Goal: Information Seeking & Learning: Understand process/instructions

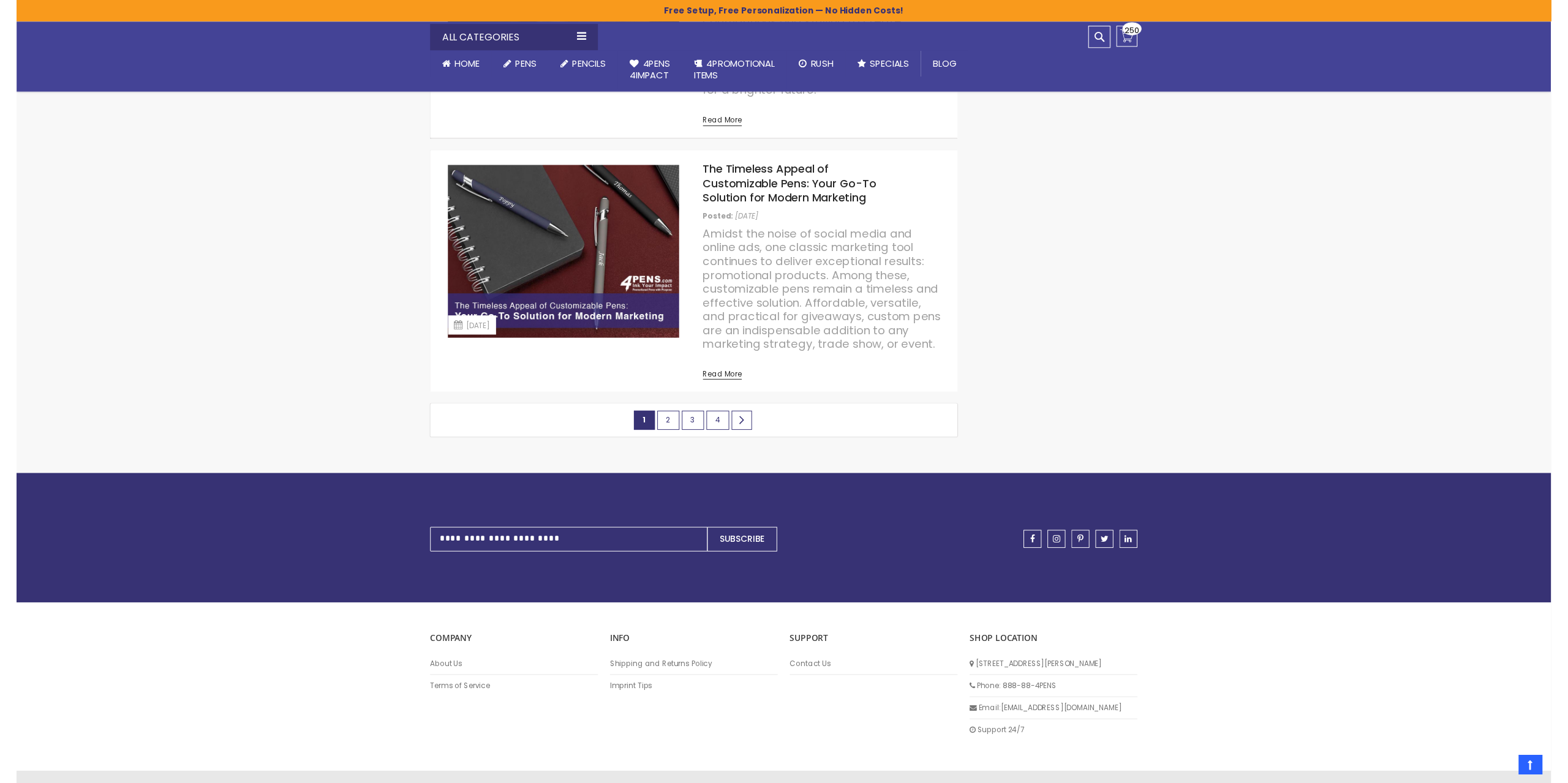
scroll to position [2387, 0]
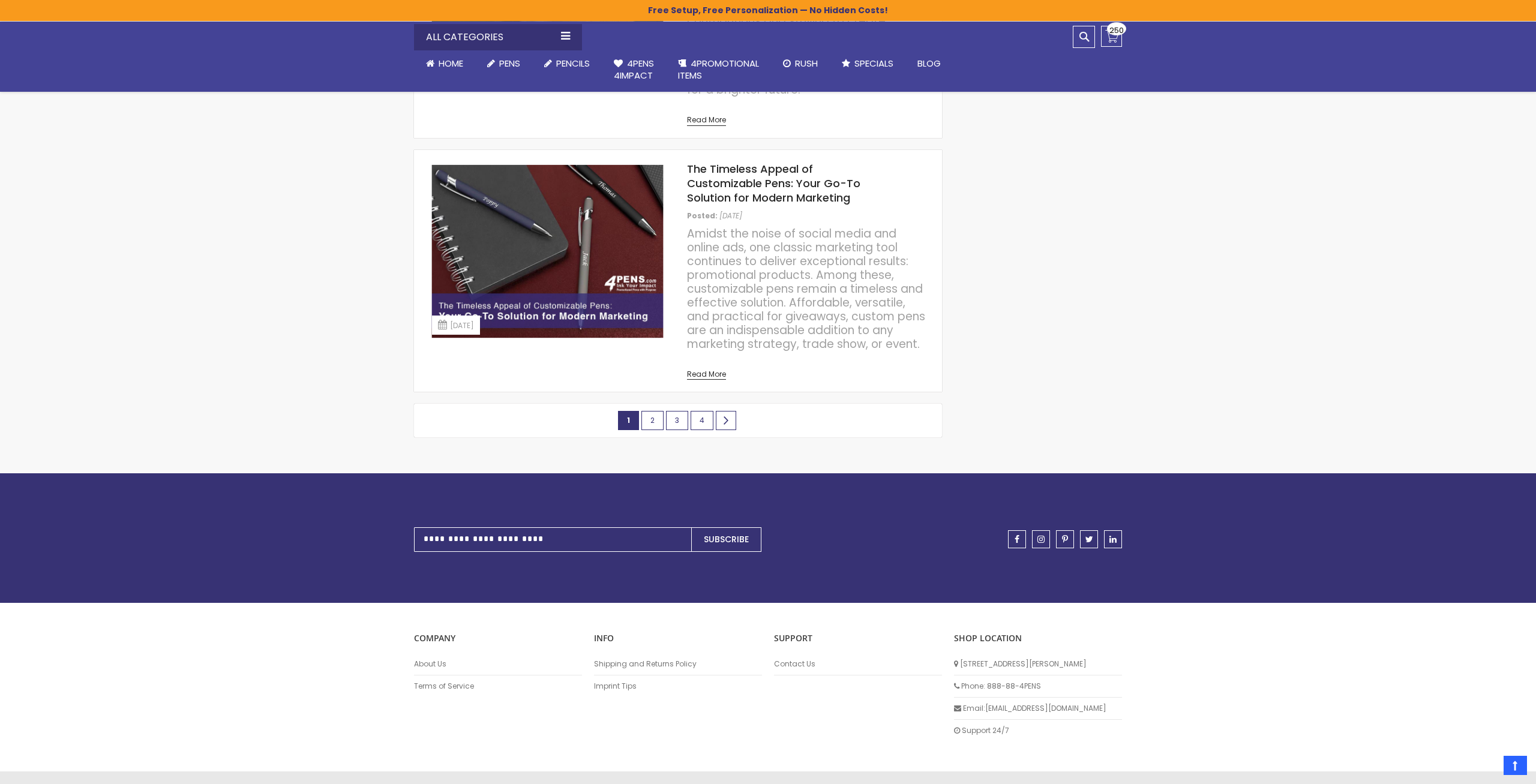
click at [794, 263] on span "Amidst the noise of social media and online ads, one classic marketing tool con…" at bounding box center [805, 288] width 238 height 126
click at [782, 311] on span "Amidst the noise of social media and online ads, one classic marketing tool con…" at bounding box center [805, 288] width 238 height 126
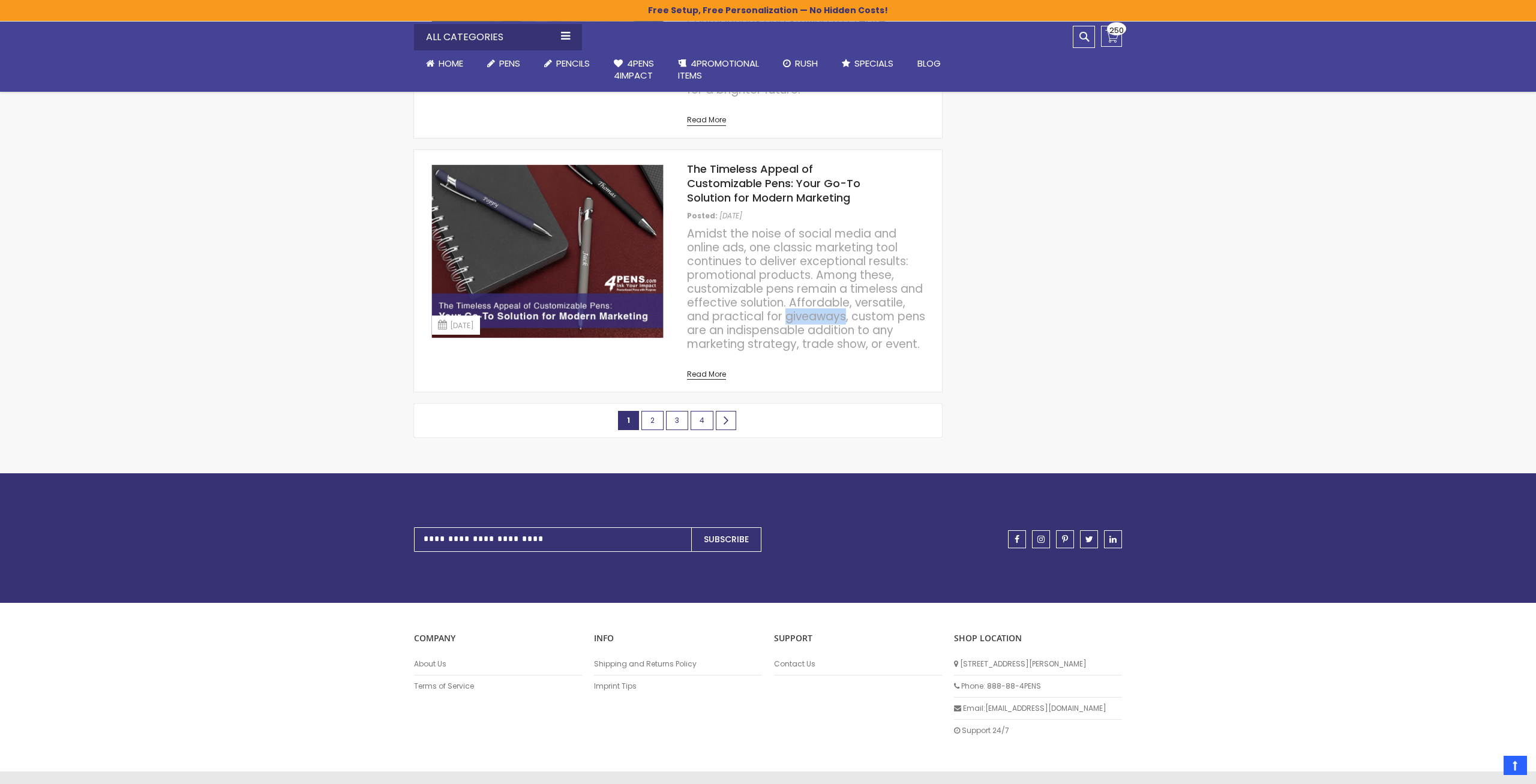
click at [782, 311] on span "Amidst the noise of social media and online ads, one classic marketing tool con…" at bounding box center [805, 288] width 238 height 126
click at [823, 246] on span "Amidst the noise of social media and online ads, one classic marketing tool con…" at bounding box center [805, 288] width 238 height 126
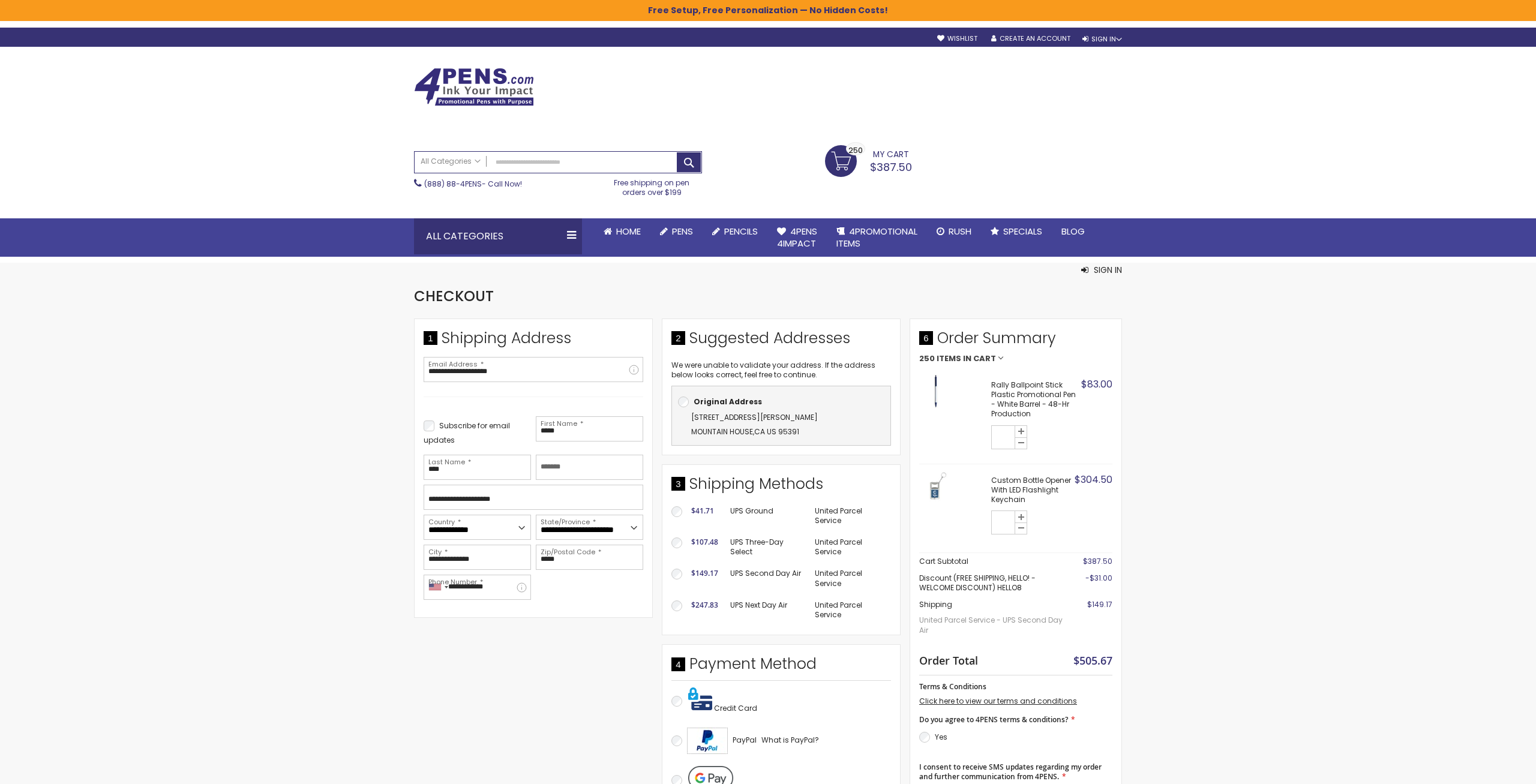
select select "**"
select select "*"
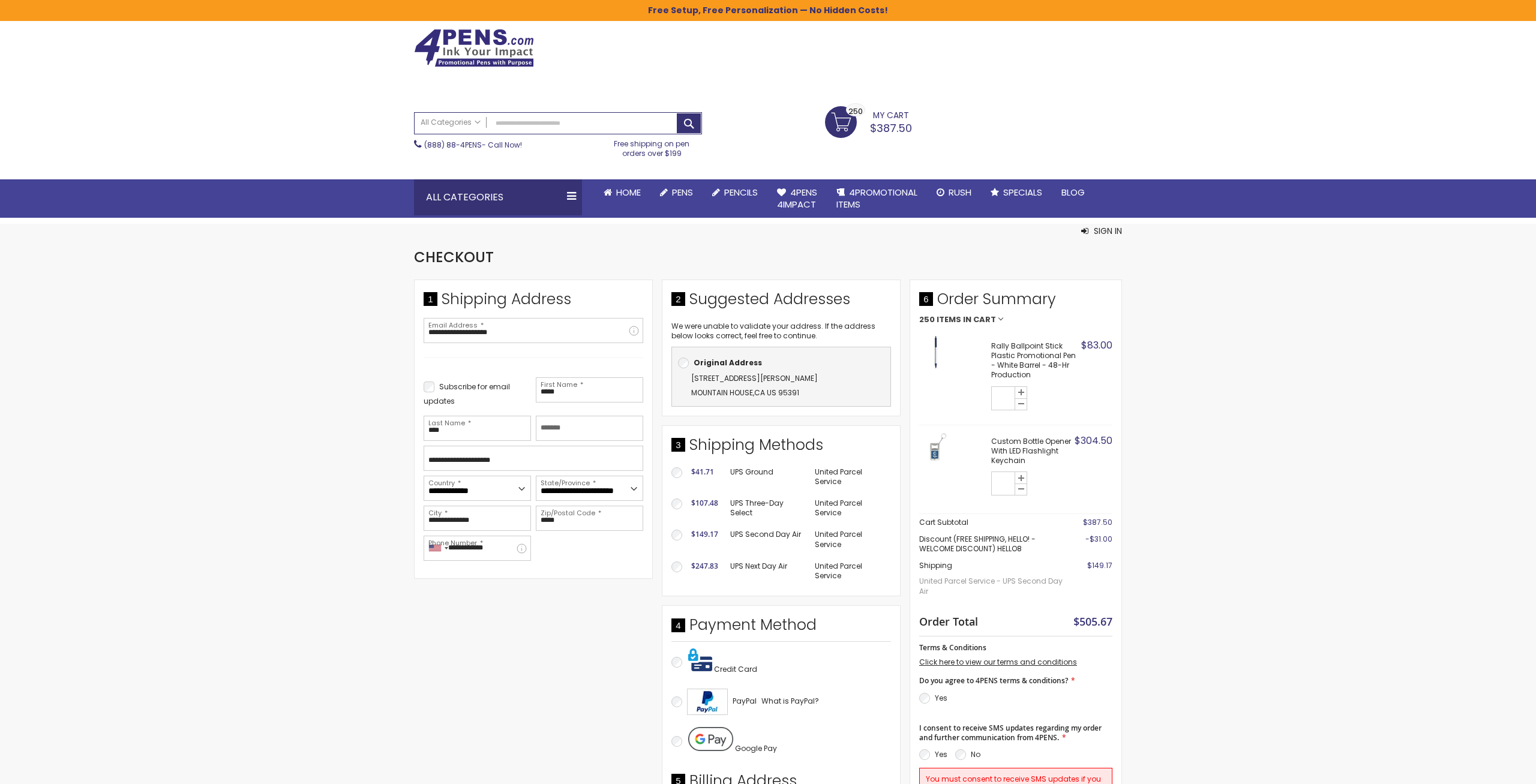
scroll to position [39, 0]
click at [1193, 530] on div "Skip to Content sample Wishlist Sign Out Sign In Sign In Login Forgot Your Pass…" at bounding box center [768, 752] width 1536 height 1581
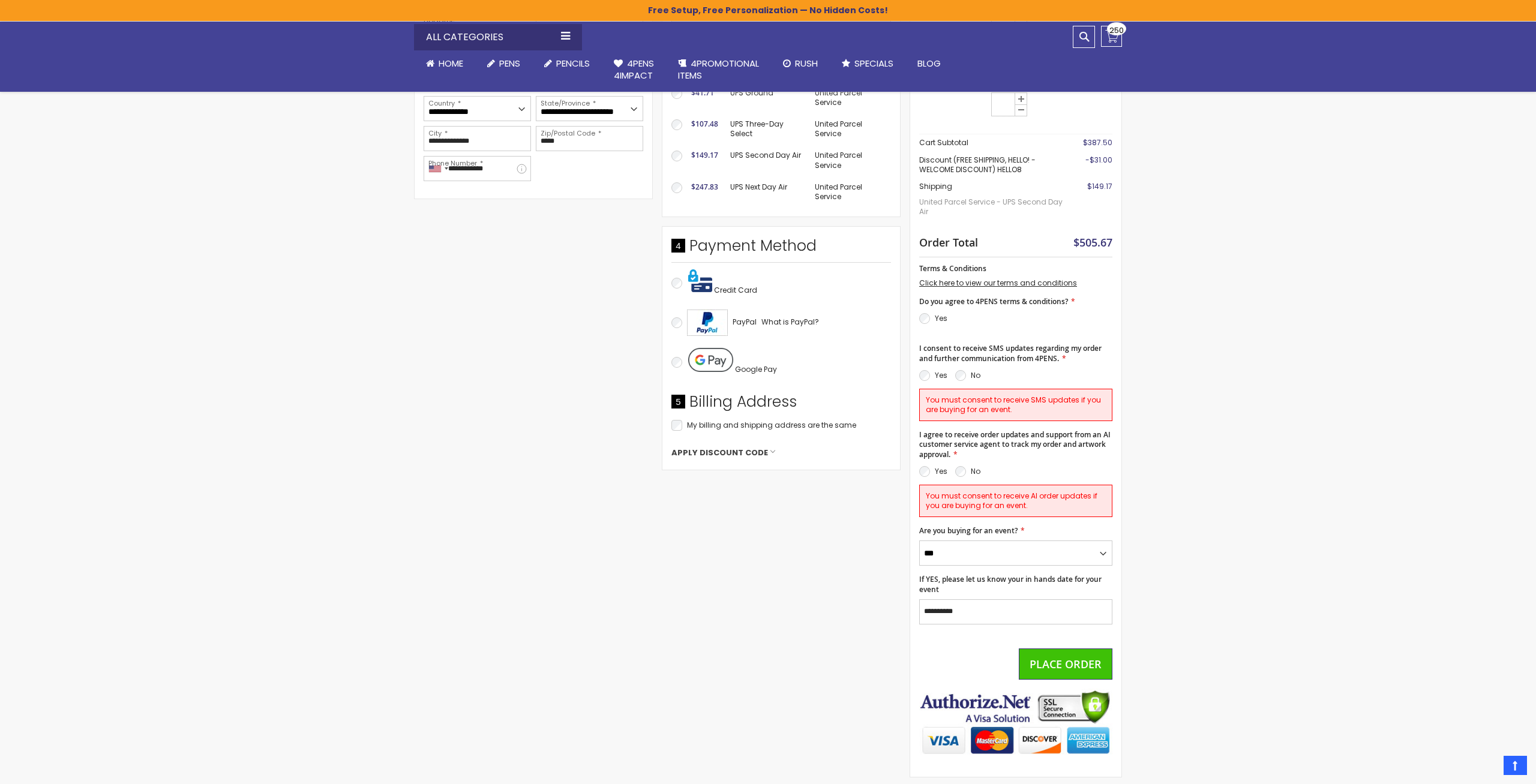
scroll to position [0, 0]
click at [1200, 520] on div "Skip to Content sample Wishlist Sign Out Sign In Sign In Login Forgot Your Pass…" at bounding box center [768, 379] width 1536 height 1569
click at [822, 629] on div "**********" at bounding box center [768, 342] width 708 height 884
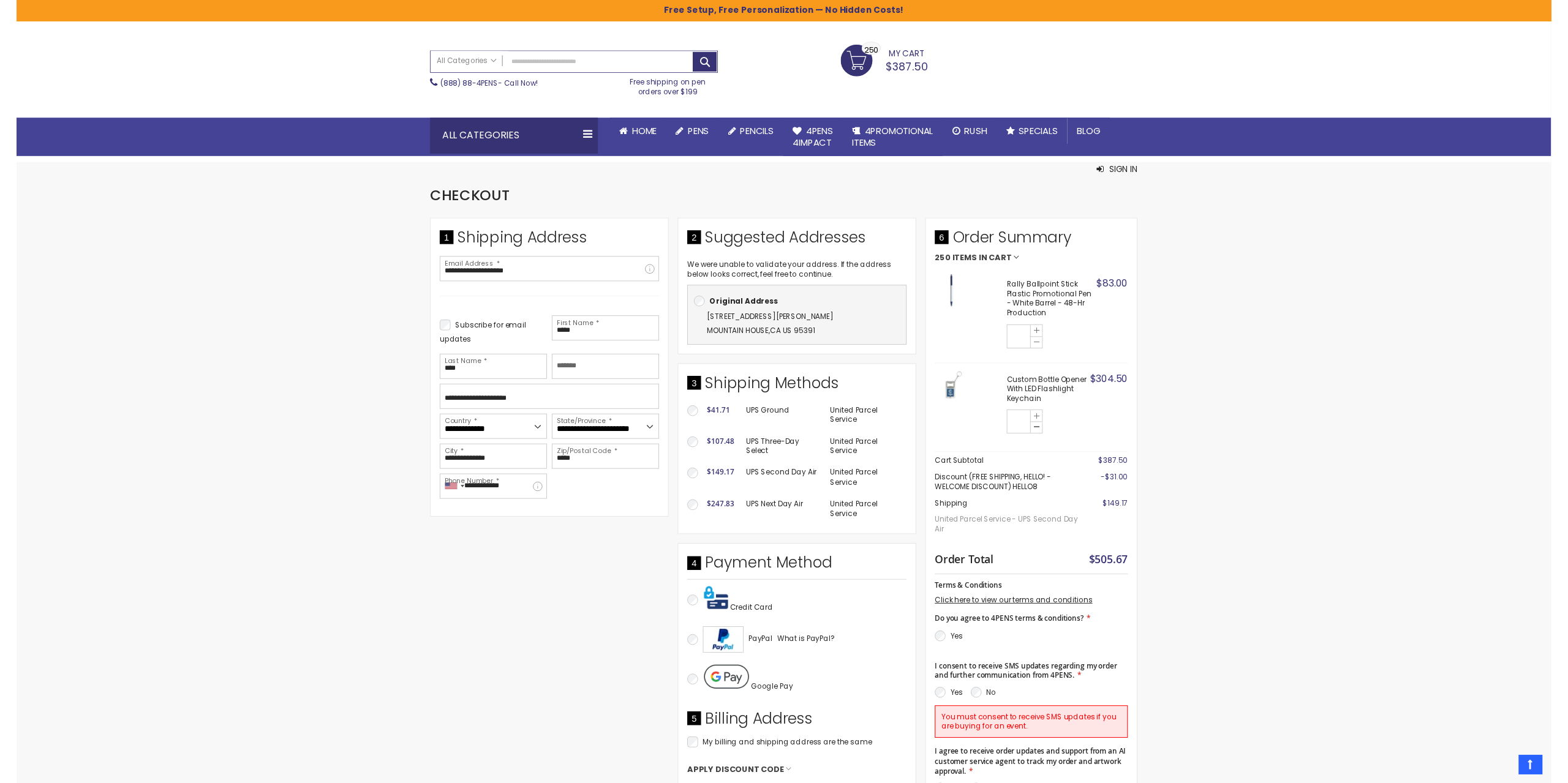
scroll to position [102, 0]
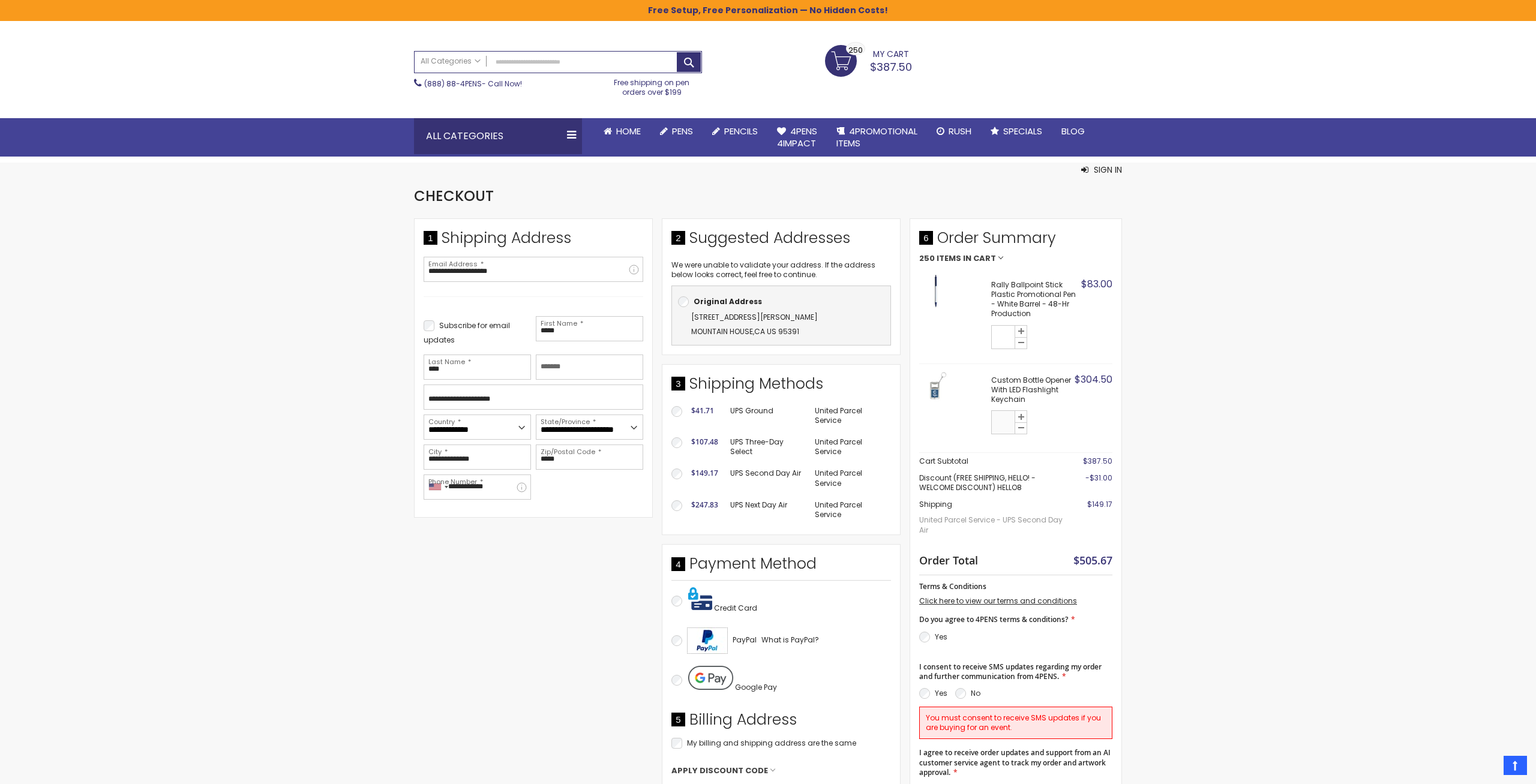
click at [1004, 418] on input "***" at bounding box center [1004, 423] width 24 height 24
click at [1212, 431] on body "The store will not work correctly when cookies are disabled. Free Setup, Free P…" at bounding box center [768, 292] width 1536 height 784
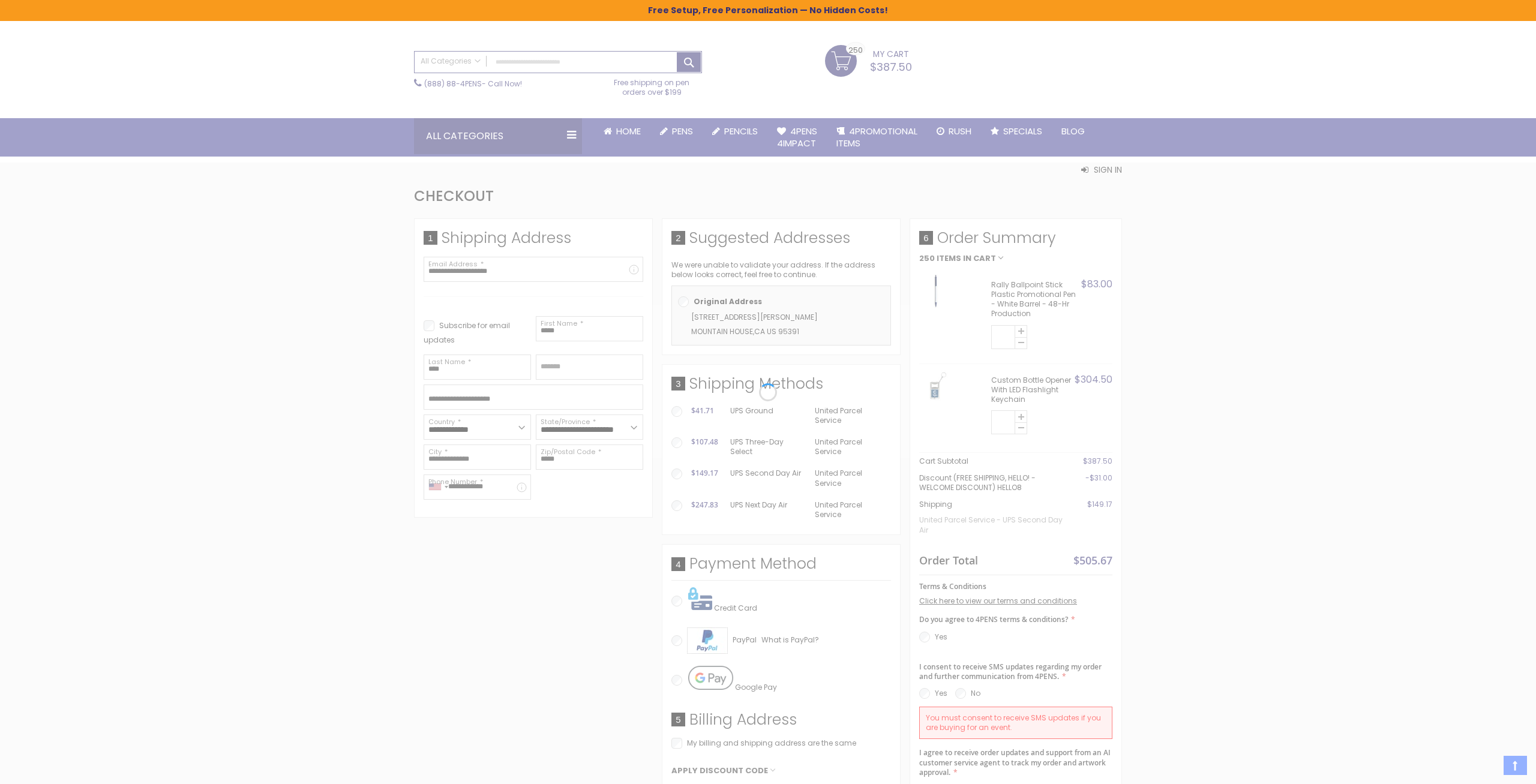
type input "***"
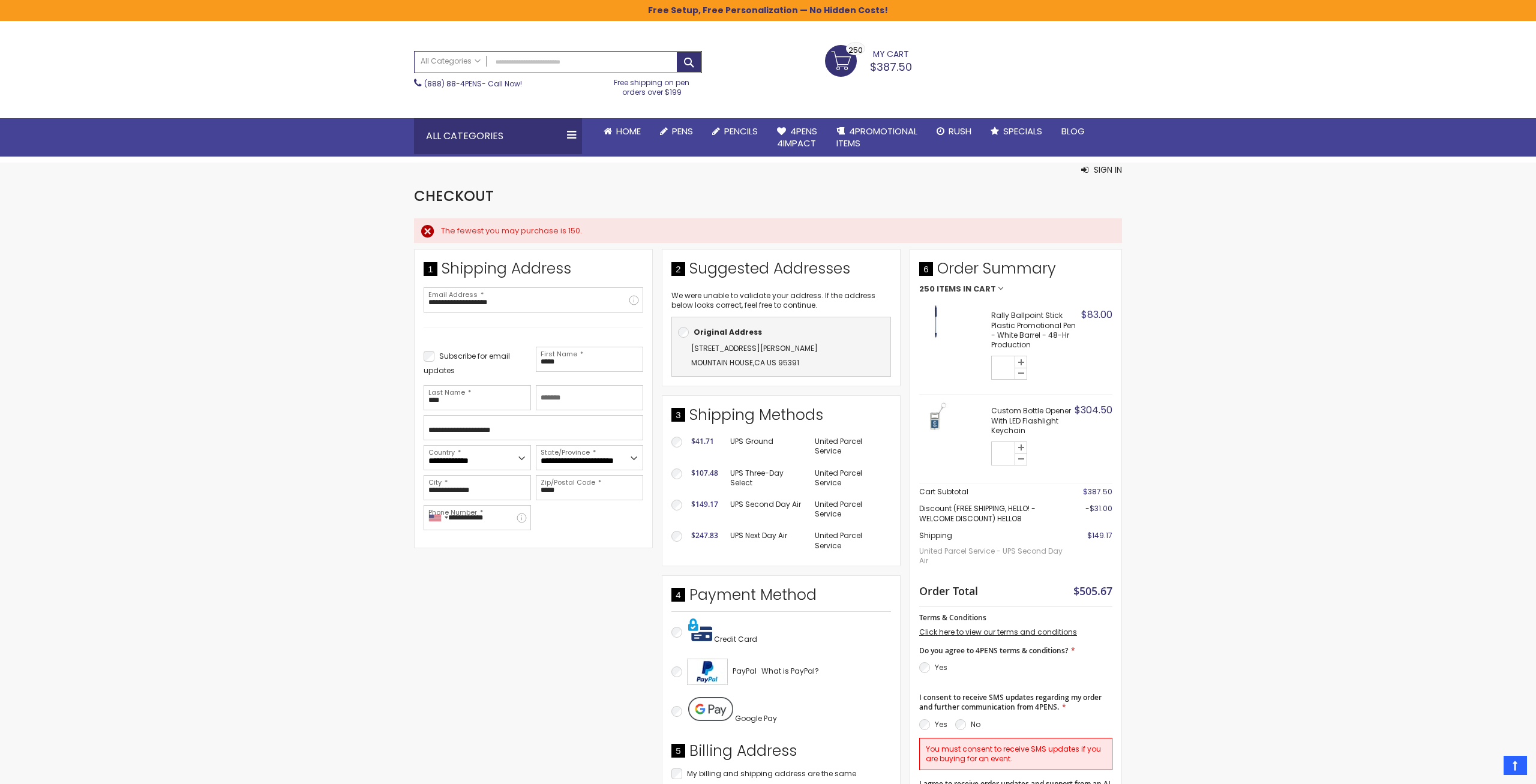
click at [1196, 576] on div "Skip to Content sample Wishlist Sign Out Sign In Sign In Login Forgot Your Pass…" at bounding box center [768, 706] width 1536 height 1612
click at [1190, 500] on div "Skip to Content sample Wishlist Sign Out Sign In Sign In Login Forgot Your Pass…" at bounding box center [768, 701] width 1536 height 1602
click at [1275, 506] on div "Skip to Content sample Wishlist Sign Out Sign In Sign In Login Forgot Your Pass…" at bounding box center [768, 701] width 1536 height 1602
click at [925, 192] on div "Checkout Back to Store Sign In Close Sign In Email Address Password Sign In For…" at bounding box center [768, 196] width 708 height 43
click at [745, 10] on span "Free Setup, Free Personalization — No Hidden Costs!" at bounding box center [768, 6] width 240 height 18
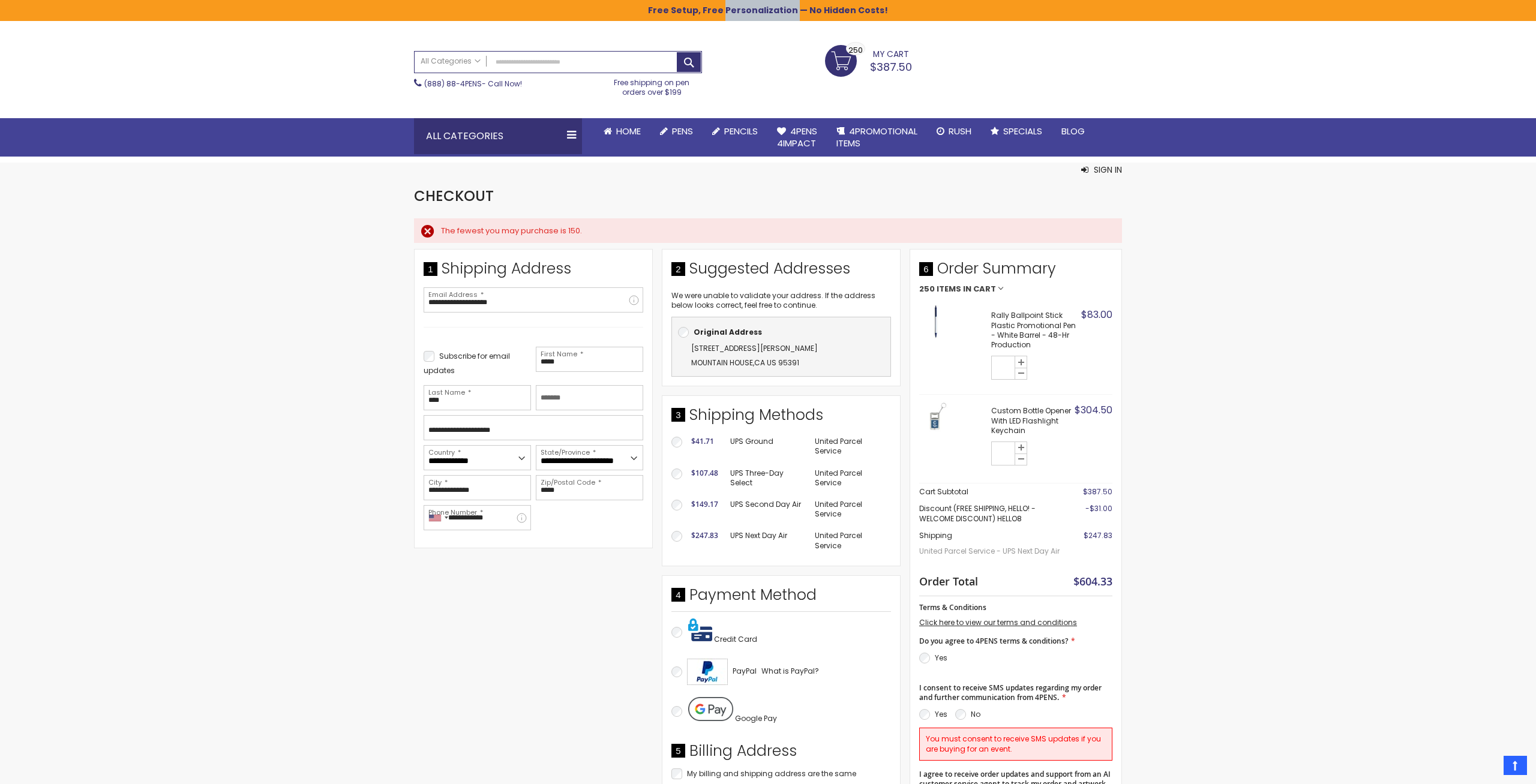
click at [745, 10] on span "Free Setup, Free Personalization — No Hidden Costs!" at bounding box center [768, 6] width 240 height 18
click at [875, 13] on span "Free Setup, Free Personalization — No Hidden Costs!" at bounding box center [768, 6] width 240 height 18
click at [767, 11] on span "Free Setup, Free Personalization — No Hidden Costs!" at bounding box center [768, 6] width 240 height 18
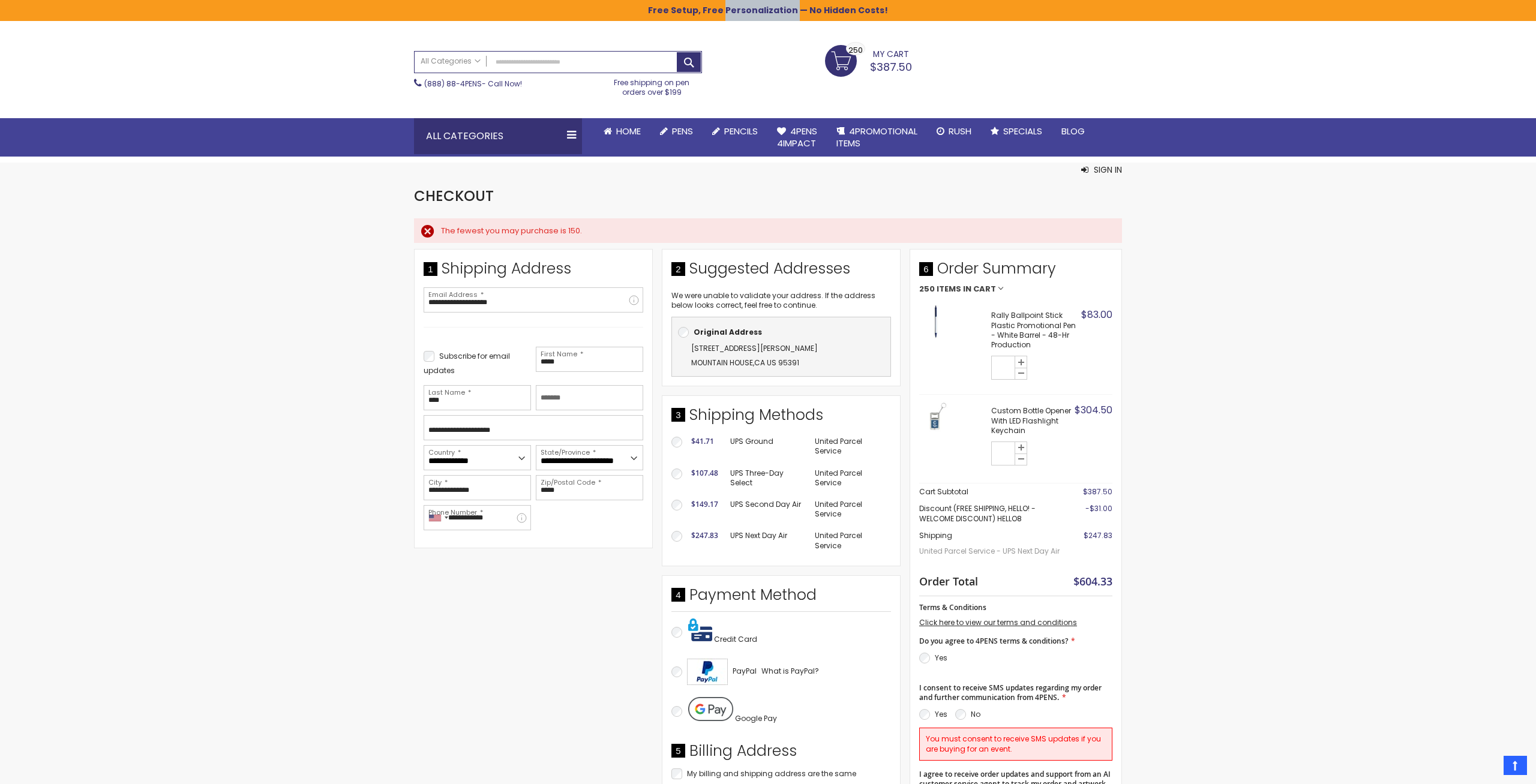
copy span "Personalization"
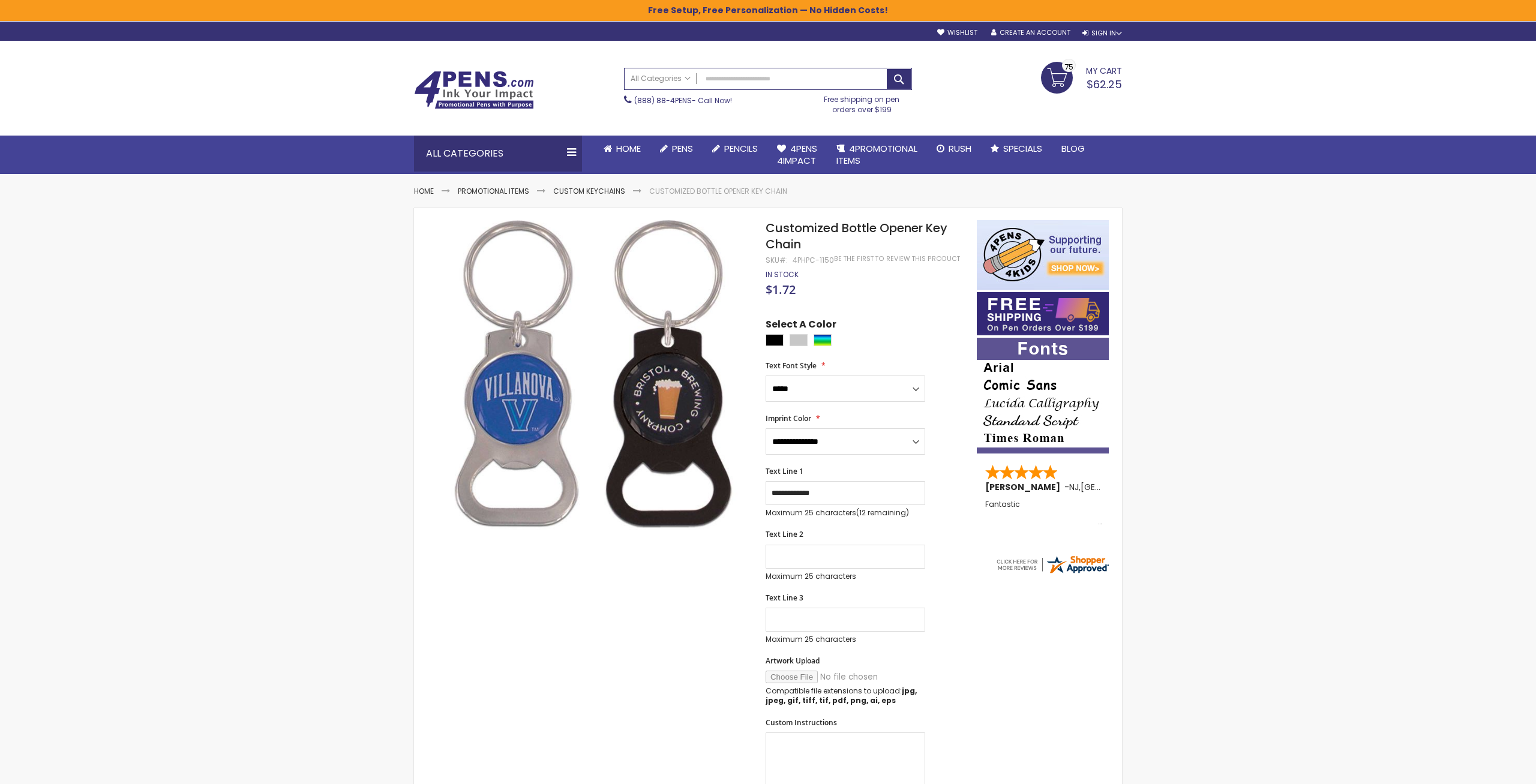
select select "*****"
click at [1254, 78] on div "Toggle Nav Search All Categories All Categories Pens Plastic Pens Metal Pens Gr…" at bounding box center [768, 107] width 1536 height 133
click at [1212, 312] on div "Skip to Content sample Wishlist Sign Out Sign In Sign In Login Forgot Your Pass…" at bounding box center [768, 707] width 1536 height 1415
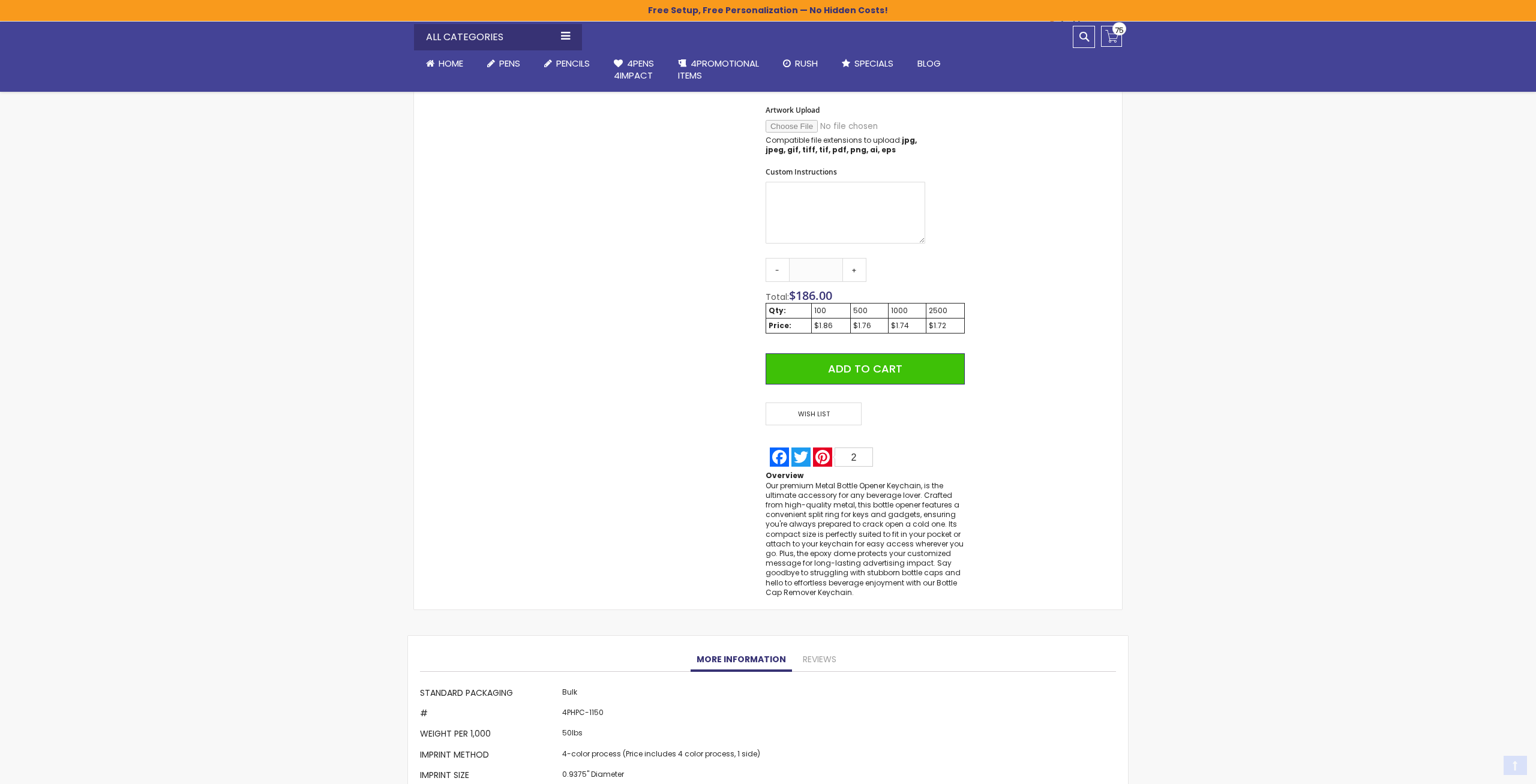
scroll to position [975, 0]
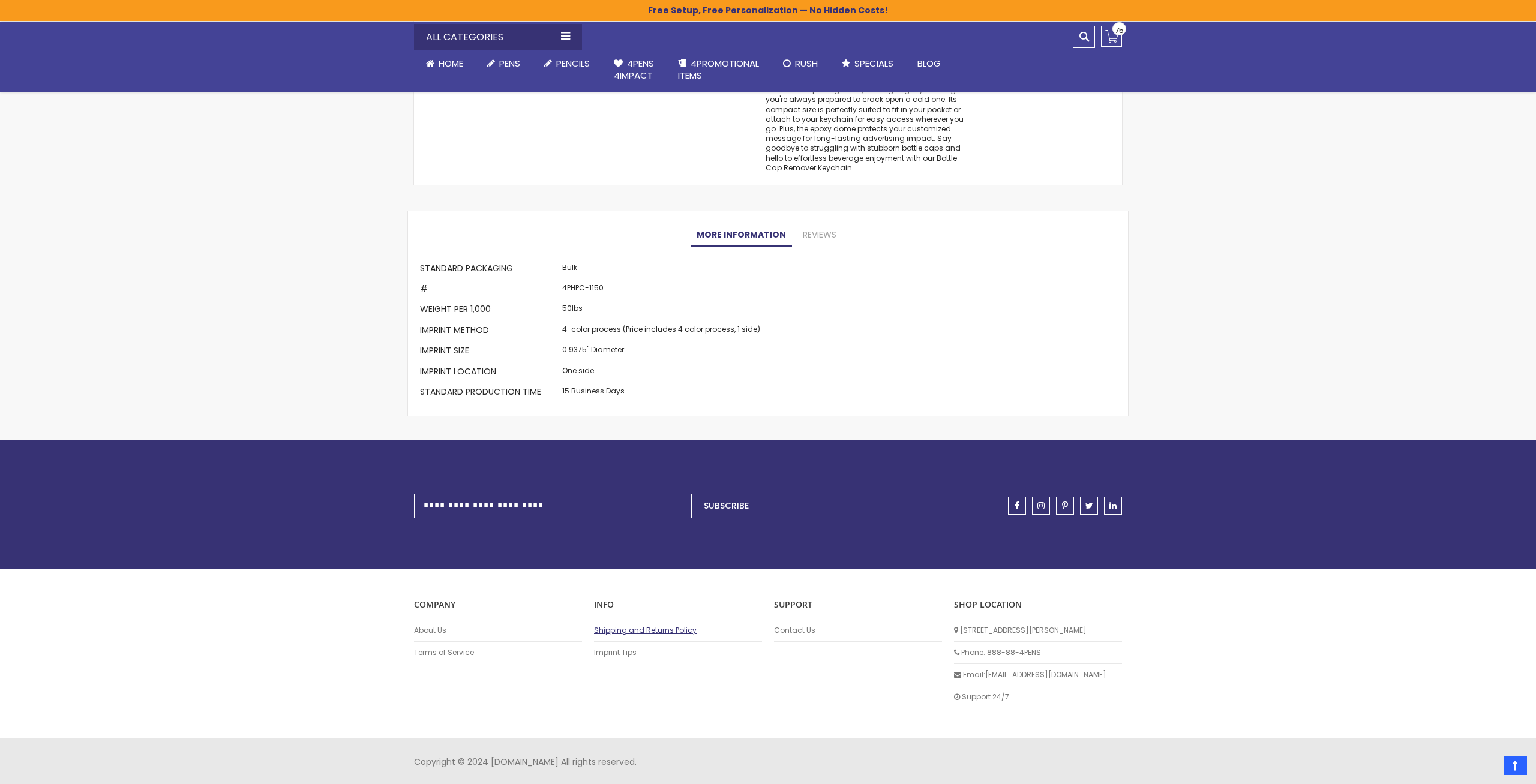
click at [641, 631] on link "Shipping and Returns Policy" at bounding box center [678, 631] width 168 height 10
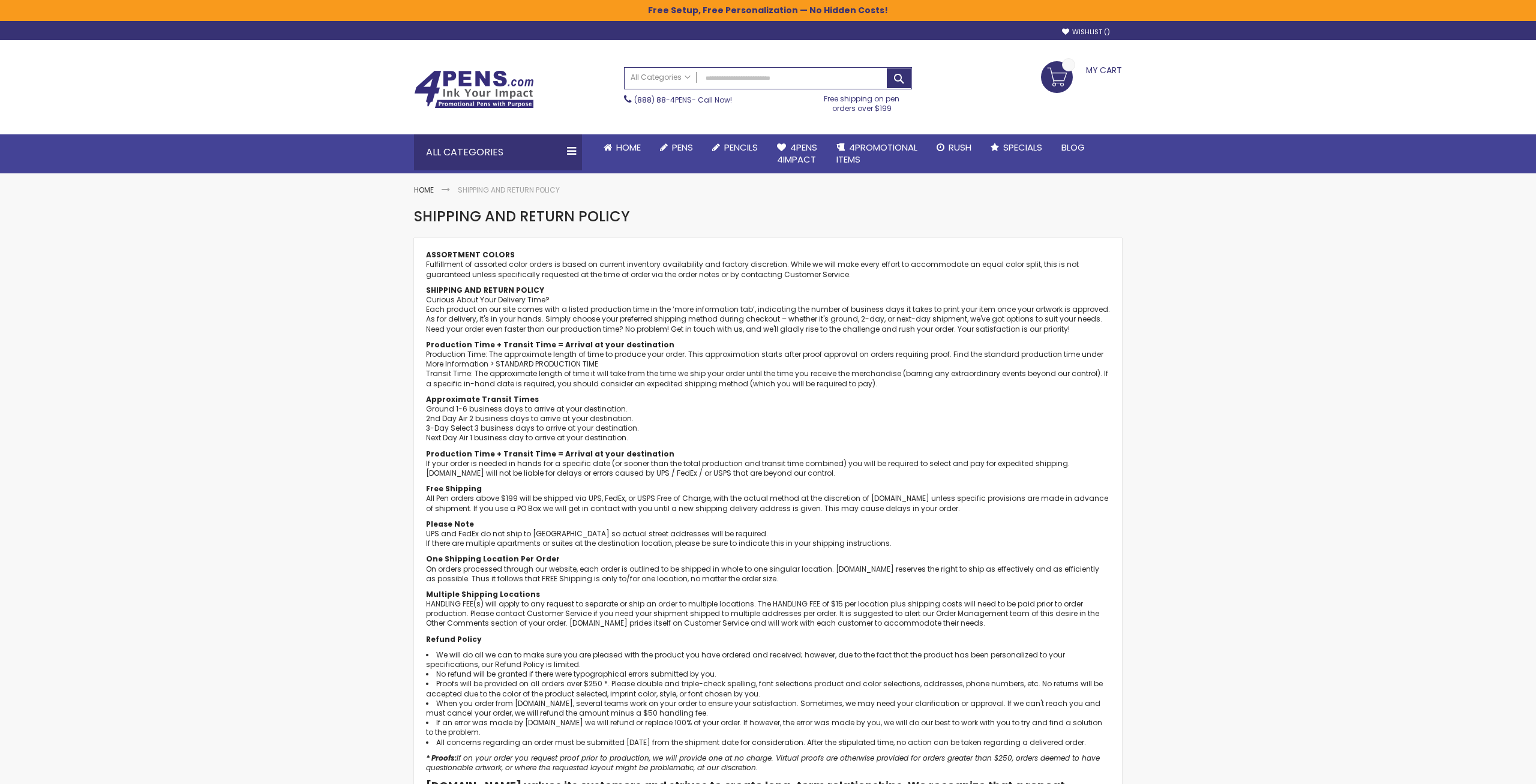
click at [450, 498] on p "Free Shipping All Pen orders above $199 will be shipped via UPS, FedEx, or USPS…" at bounding box center [768, 499] width 684 height 30
click at [450, 498] on p "Free Shipping All Pen orders above $199 will be shipped via UPS, FedEx, or USPS…" at bounding box center [768, 499] width 684 height 30
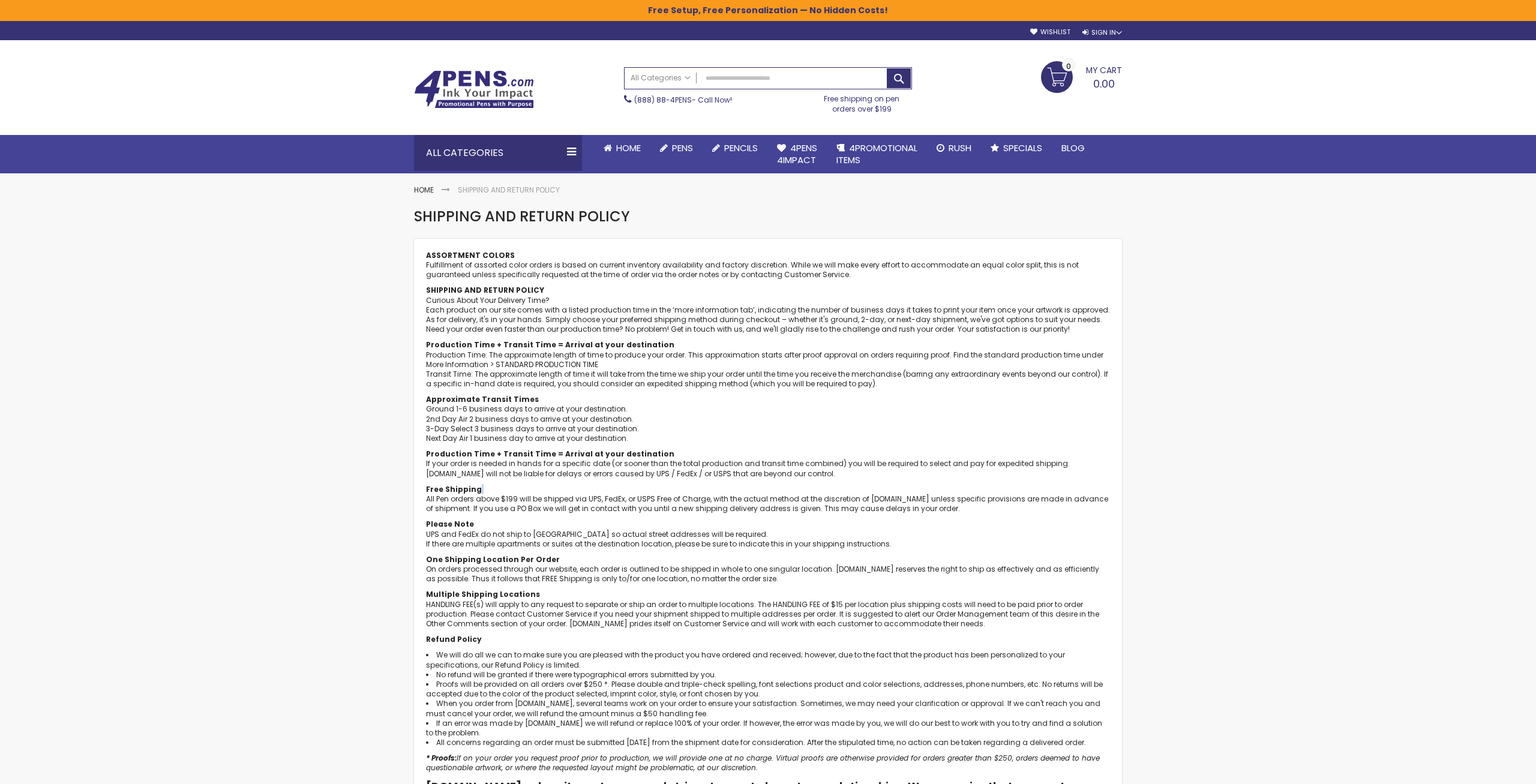
click at [450, 498] on p "Free Shipping All Pen orders above $199 will be shipped via UPS, FedEx, or USPS…" at bounding box center [768, 499] width 684 height 30
click at [589, 411] on p "Approximate Transit Times Ground 1-6 business days to arrive at your destinatio…" at bounding box center [768, 420] width 684 height 49
click at [553, 364] on p "Production Time + Transit Time = Arrival at your destination Production Time: T…" at bounding box center [768, 365] width 684 height 49
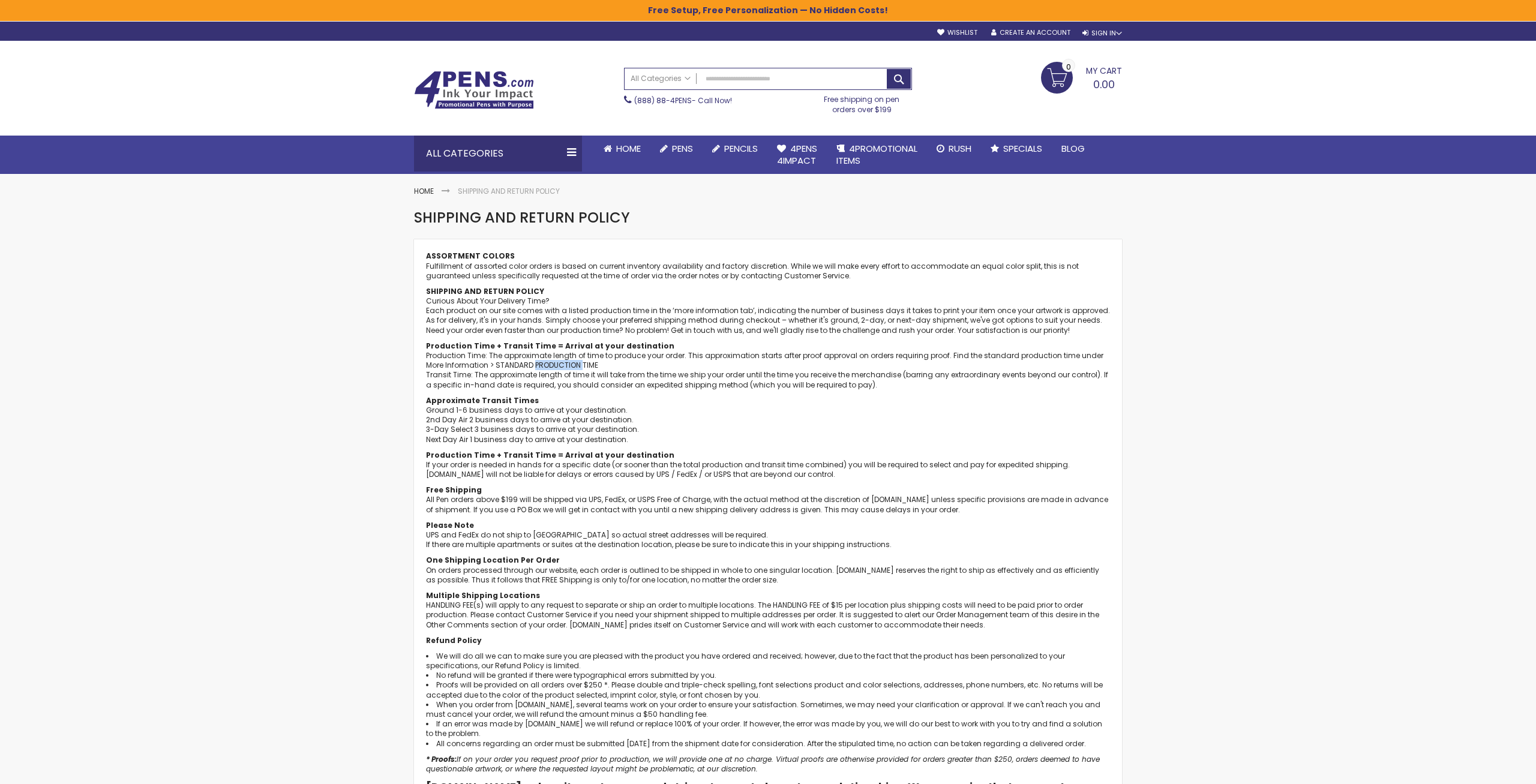
click at [553, 364] on p "Production Time + Transit Time = Arrival at your destination Production Time: T…" at bounding box center [768, 365] width 684 height 49
click at [553, 360] on p "Production Time + Transit Time = Arrival at your destination Production Time: T…" at bounding box center [768, 365] width 684 height 49
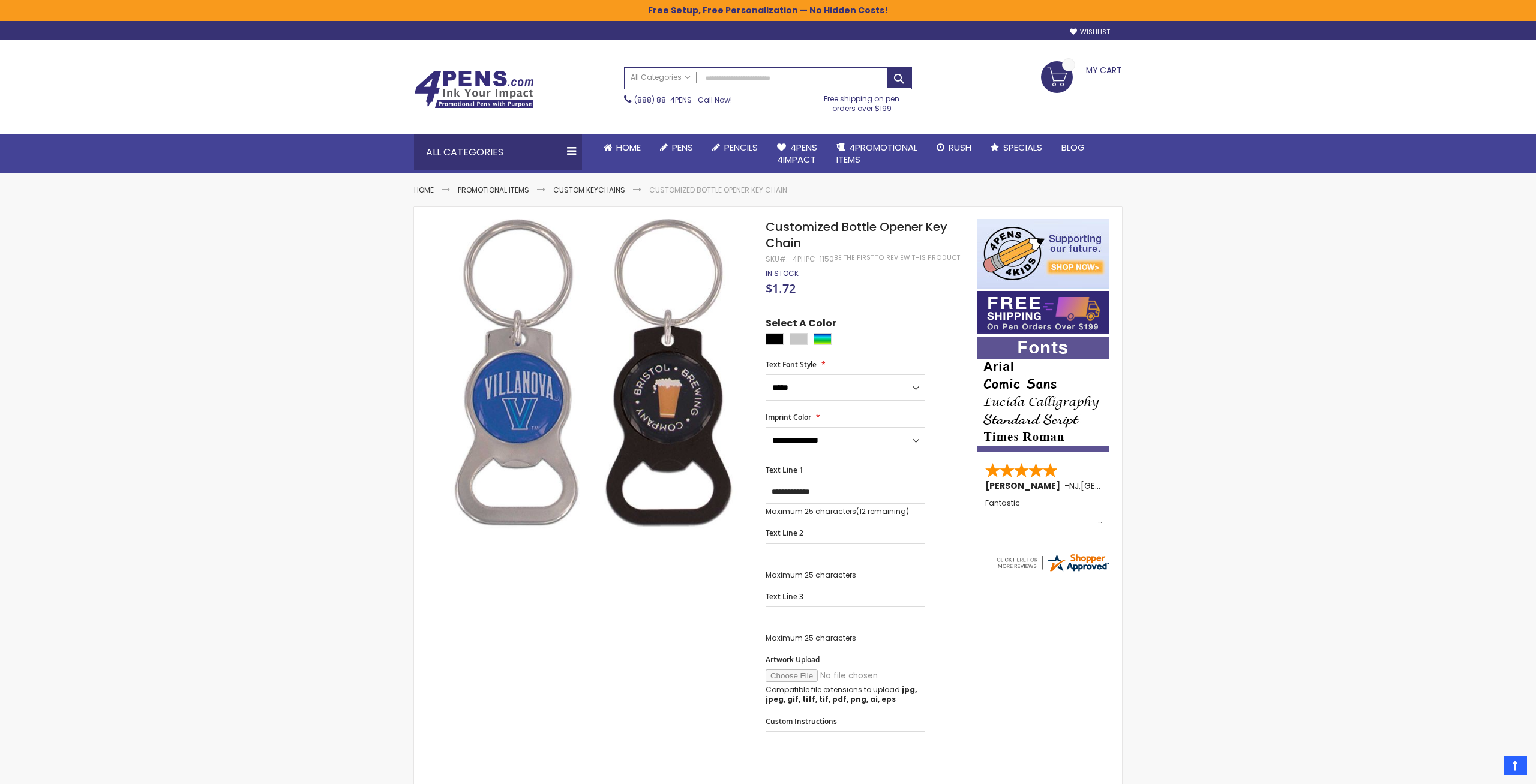
select select "*****"
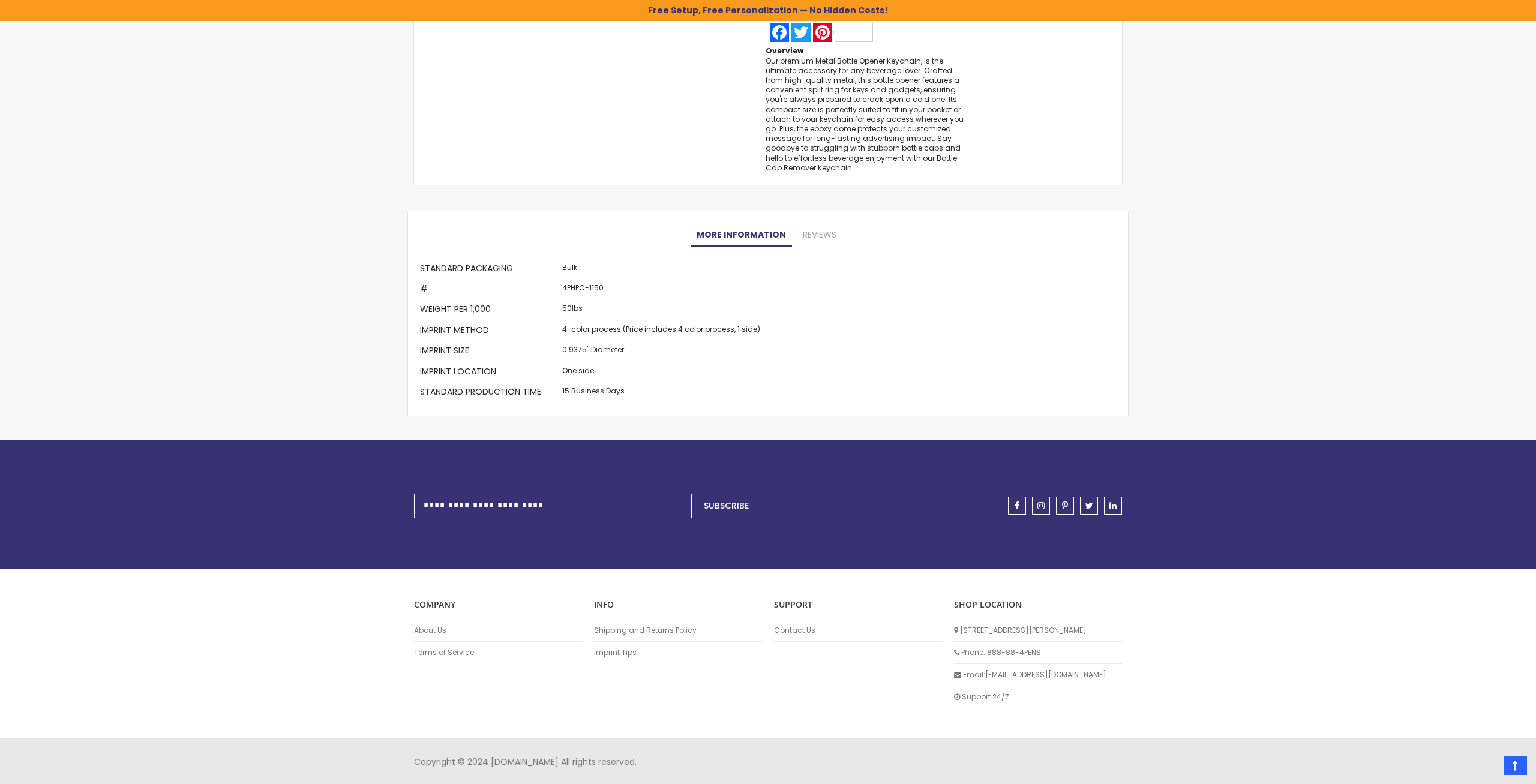
scroll to position [953, 0]
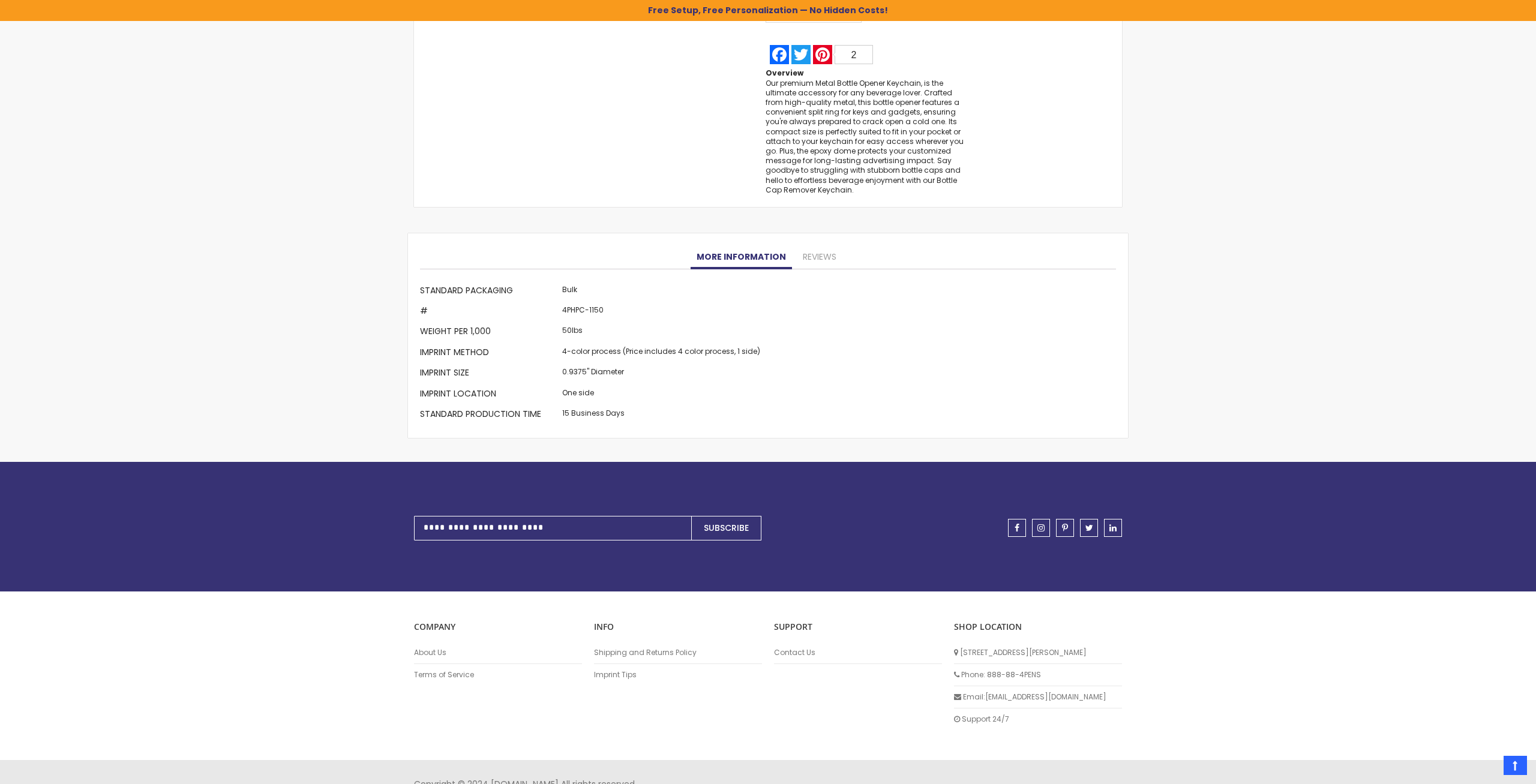
click at [613, 408] on td "15 Business Days" at bounding box center [661, 415] width 204 height 20
click at [612, 408] on td "15 Business Days" at bounding box center [661, 415] width 204 height 20
click at [608, 410] on td "15 Business Days" at bounding box center [661, 415] width 204 height 20
click at [608, 412] on td "15 Business Days" at bounding box center [661, 415] width 204 height 20
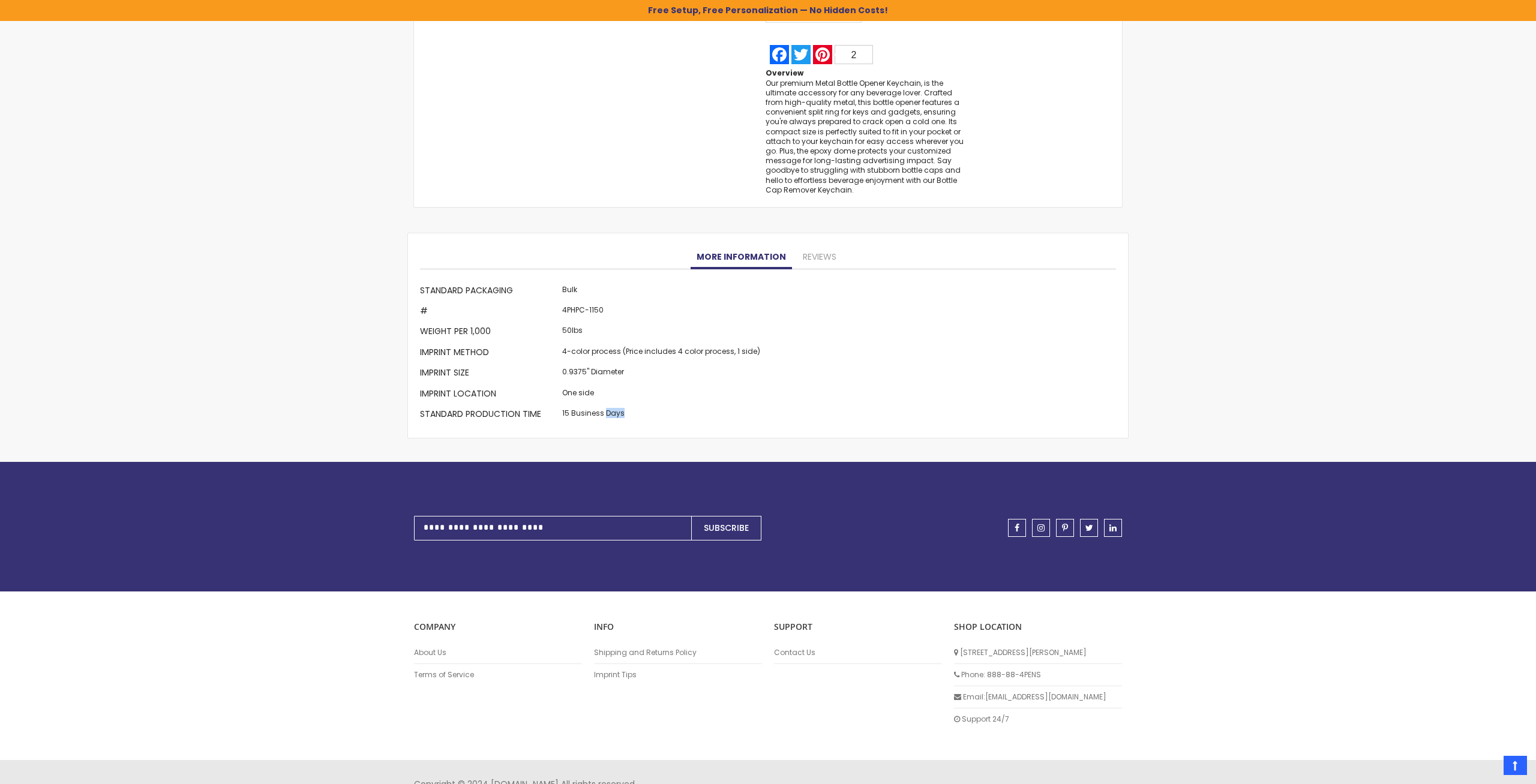
click at [608, 412] on td "15 Business Days" at bounding box center [661, 415] width 204 height 20
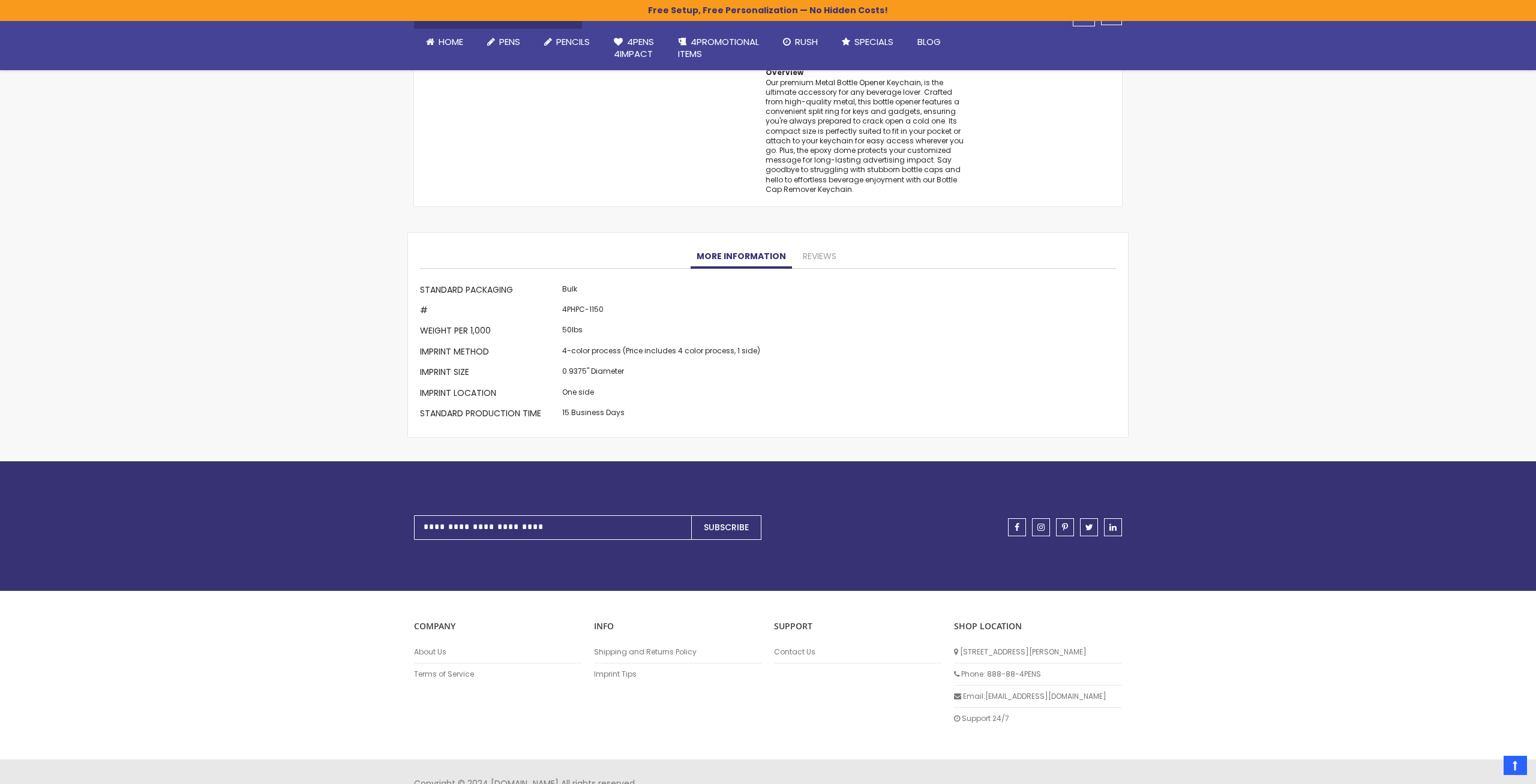
click at [608, 412] on td "15 Business Days" at bounding box center [661, 414] width 204 height 20
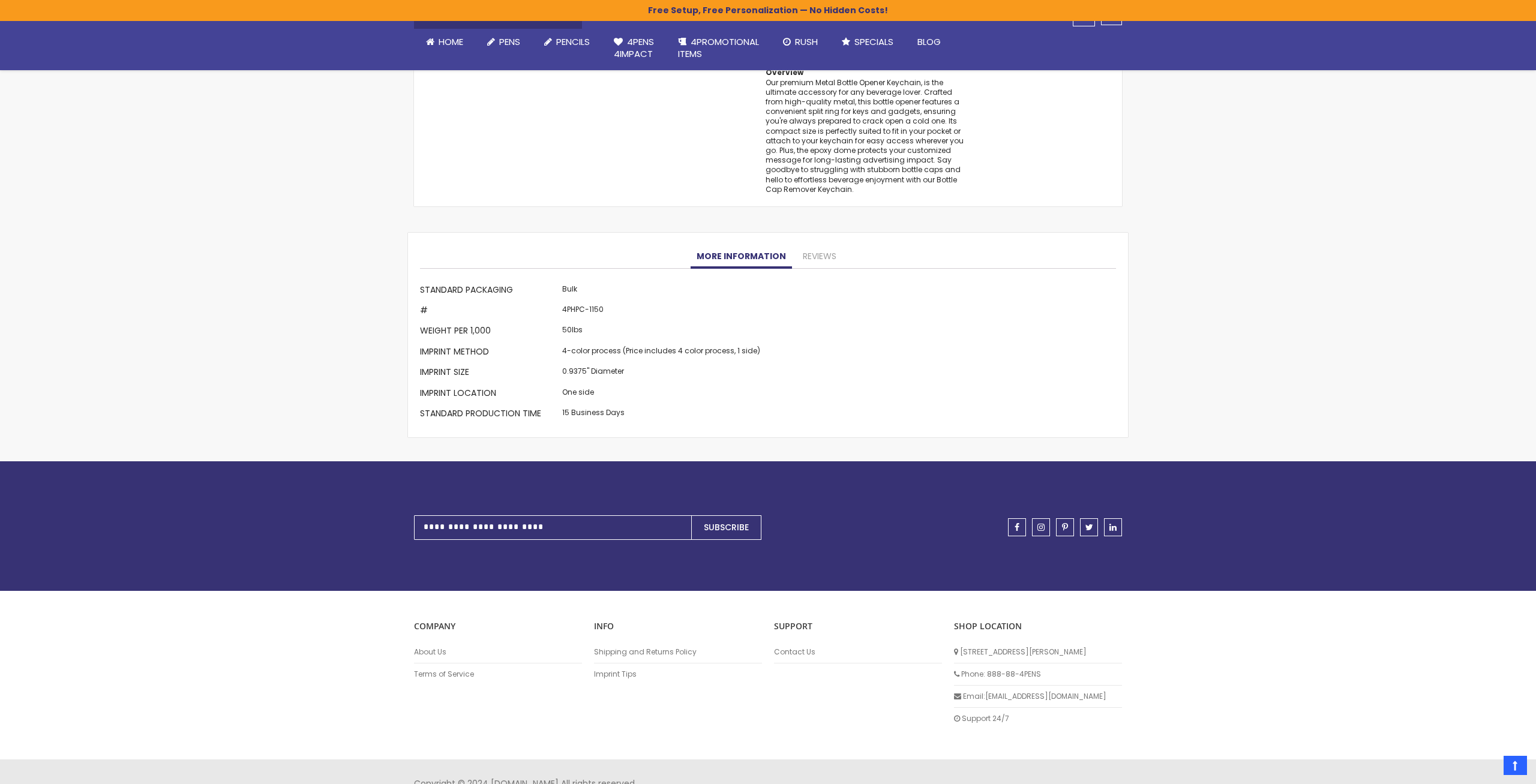
click at [608, 412] on td "15 Business Days" at bounding box center [661, 414] width 204 height 20
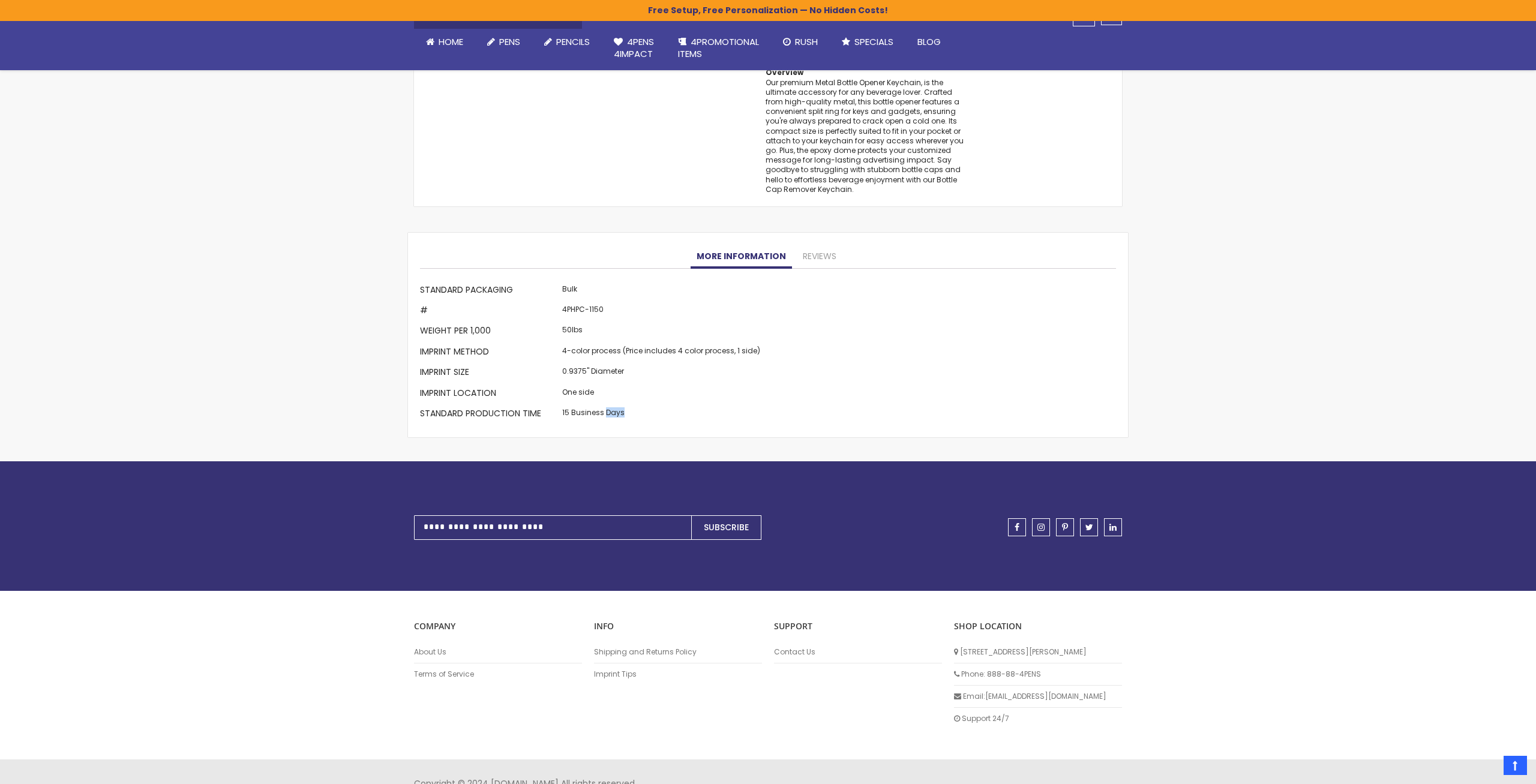
click at [608, 412] on td "15 Business Days" at bounding box center [661, 414] width 204 height 20
click at [699, 401] on td "One side" at bounding box center [661, 394] width 204 height 20
